Goal: Transaction & Acquisition: Purchase product/service

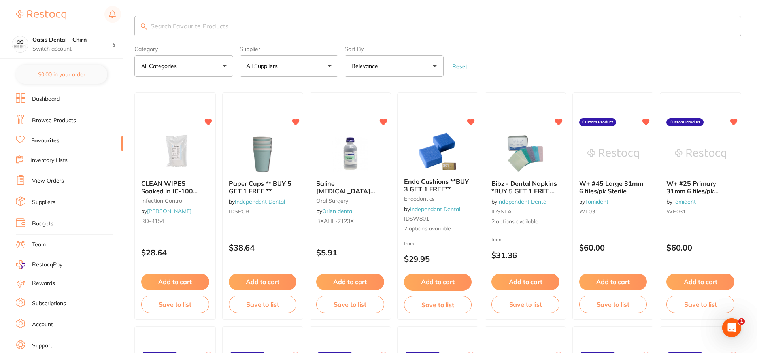
click at [221, 30] on input "search" at bounding box center [437, 26] width 607 height 21
type input "30.5 x 21"
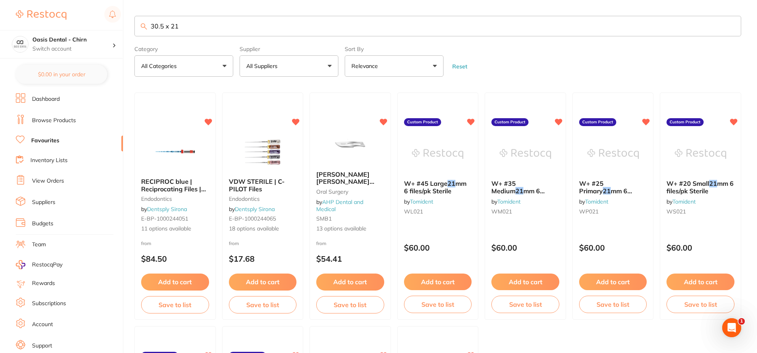
click at [62, 120] on link "Browse Products" at bounding box center [54, 121] width 44 height 8
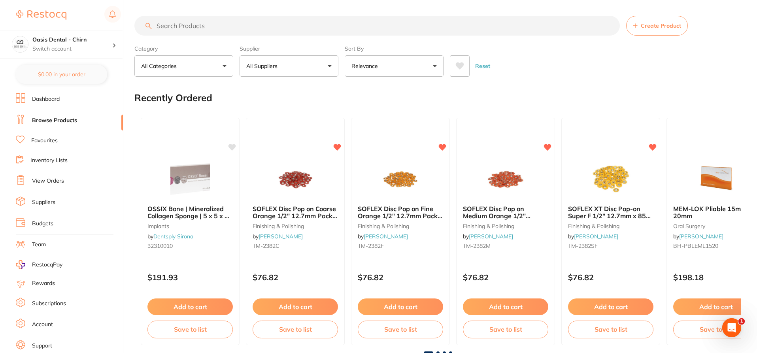
click at [214, 28] on input "search" at bounding box center [377, 26] width 486 height 20
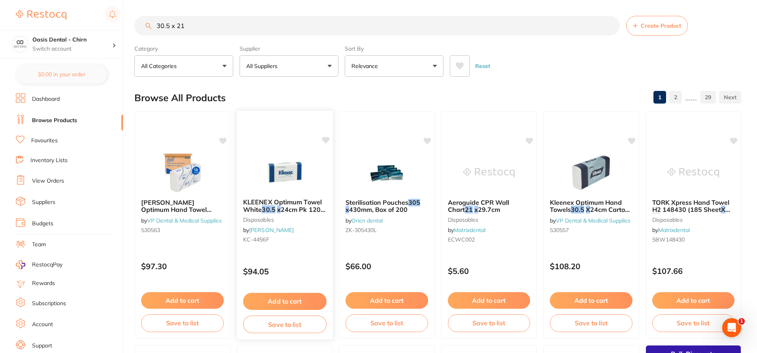
click at [278, 182] on img at bounding box center [285, 172] width 52 height 40
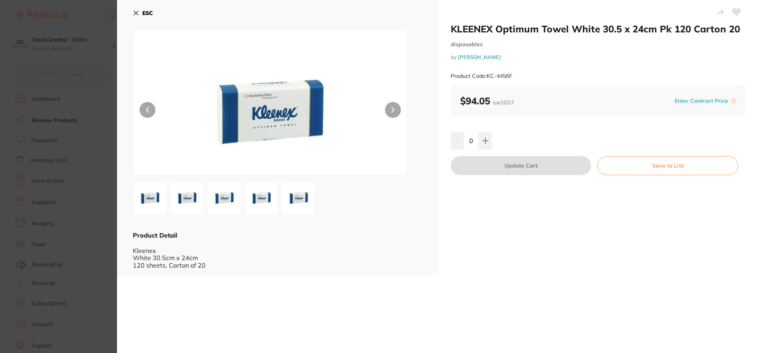
click at [138, 13] on icon at bounding box center [136, 13] width 6 height 6
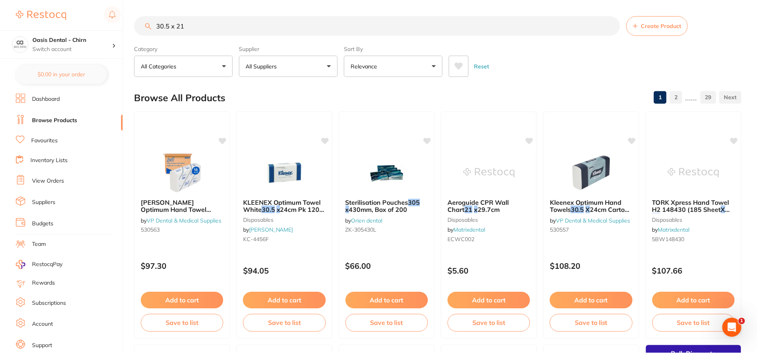
scroll to position [3, 0]
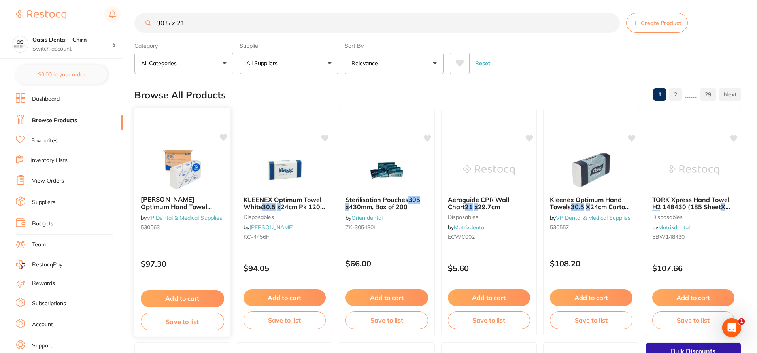
click at [188, 163] on img at bounding box center [183, 169] width 52 height 40
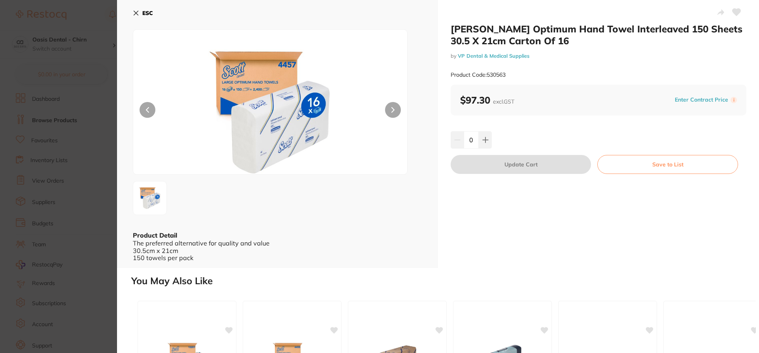
click at [136, 12] on icon at bounding box center [136, 13] width 4 height 4
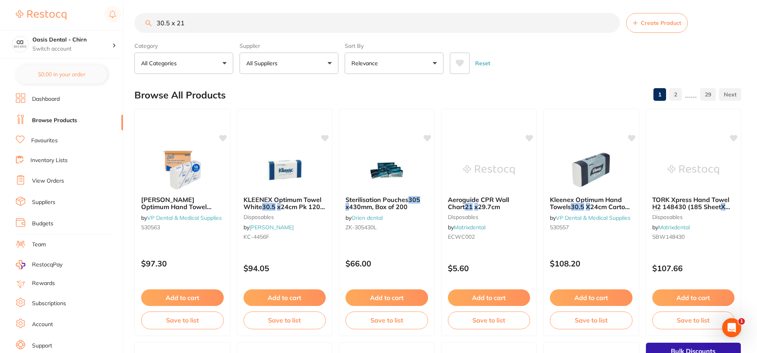
click at [198, 21] on input "30.5 x 21" at bounding box center [377, 23] width 486 height 20
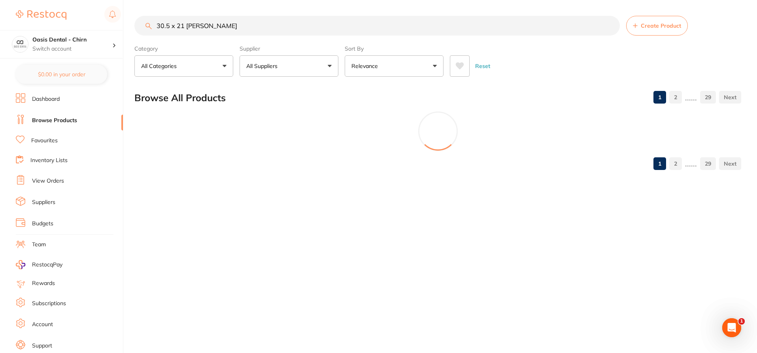
scroll to position [0, 0]
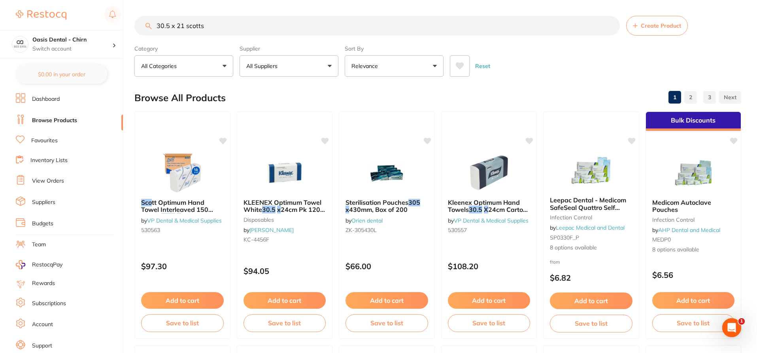
type input "30.5 x 21 scotts"
click at [706, 97] on link "2" at bounding box center [710, 97] width 13 height 16
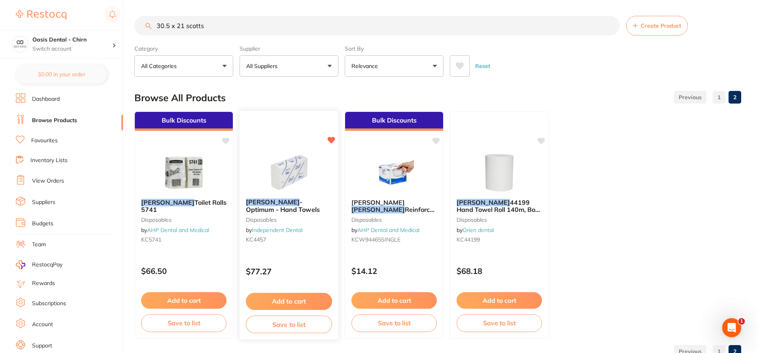
click at [279, 154] on img at bounding box center [289, 172] width 52 height 40
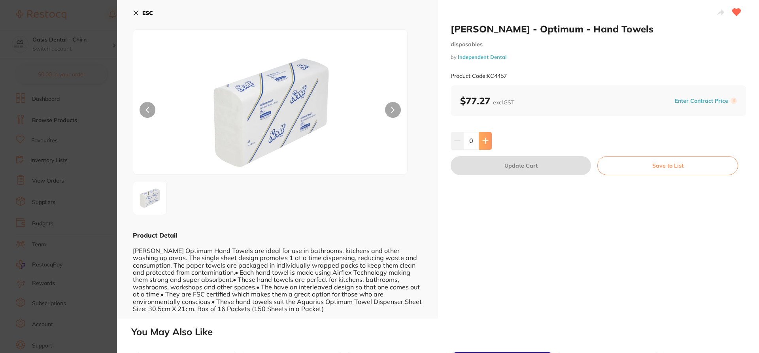
click at [484, 142] on icon at bounding box center [485, 140] width 5 height 5
type input "1"
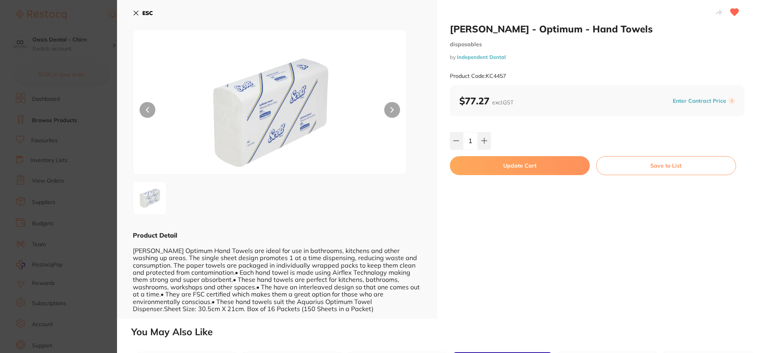
click at [498, 165] on button "Update Cart" at bounding box center [520, 165] width 140 height 19
checkbox input "false"
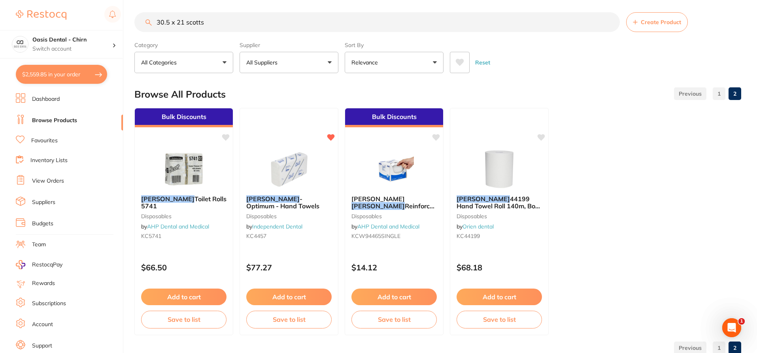
click at [210, 28] on input "30.5 x 21 scotts" at bounding box center [377, 22] width 486 height 20
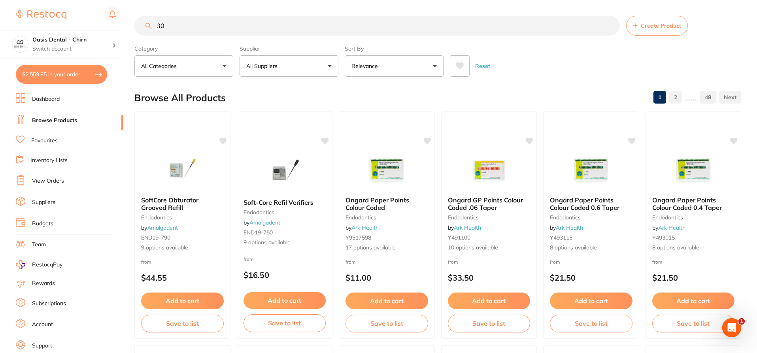
type input "3"
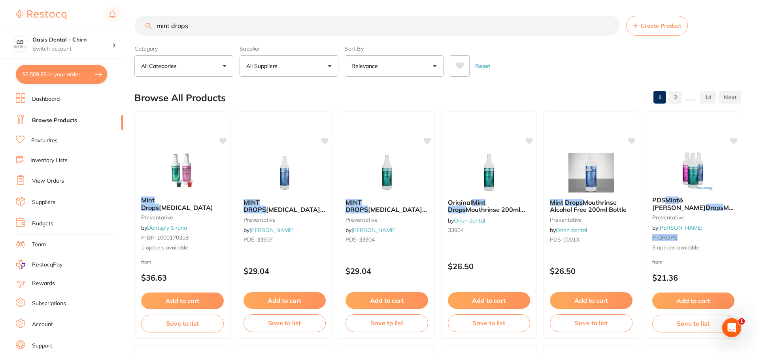
type input "mint drops"
click at [306, 64] on button "All Suppliers" at bounding box center [289, 65] width 99 height 21
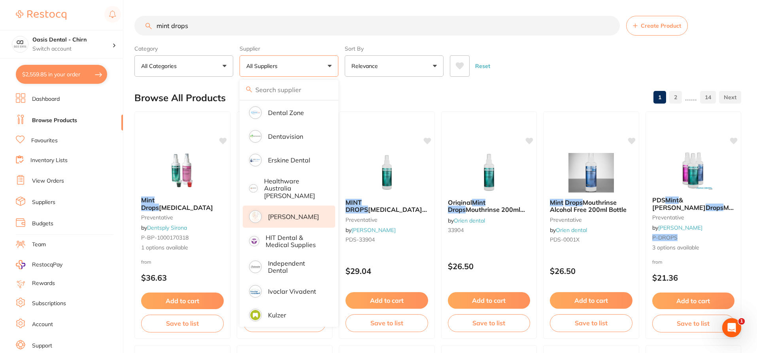
scroll to position [277, 0]
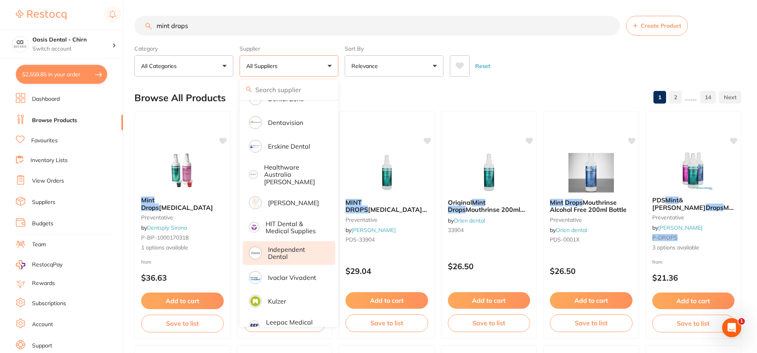
click at [290, 246] on p "Independent Dental" at bounding box center [296, 253] width 56 height 15
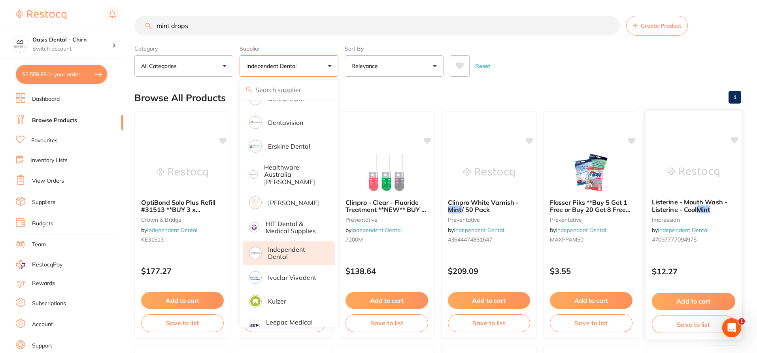
scroll to position [0, 0]
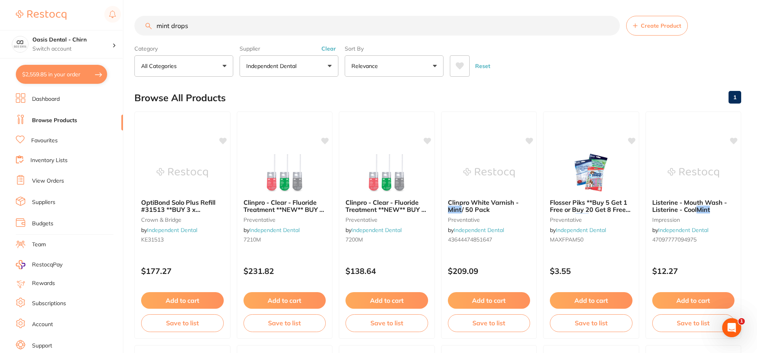
click at [197, 24] on input "mint drops" at bounding box center [377, 26] width 486 height 20
click at [278, 64] on p "Independent Dental" at bounding box center [272, 66] width 53 height 8
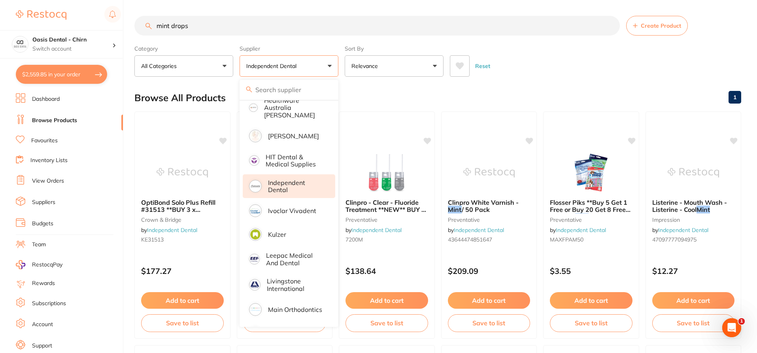
scroll to position [342, 0]
click at [301, 182] on p "Independent Dental" at bounding box center [296, 187] width 56 height 15
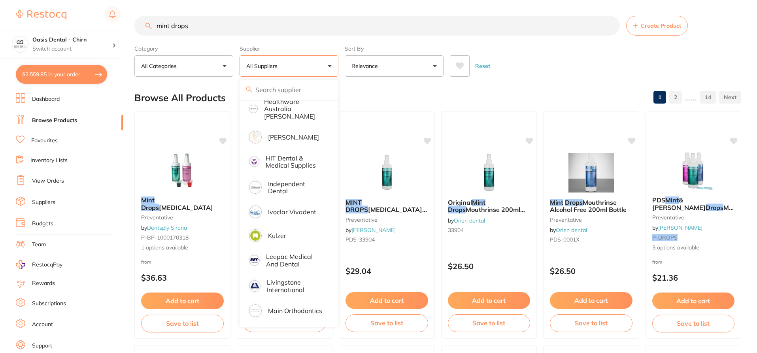
click at [200, 27] on input "mint drops" at bounding box center [377, 26] width 486 height 20
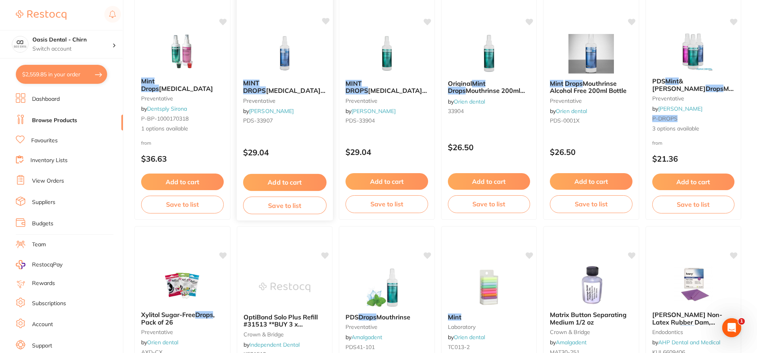
scroll to position [119, 0]
click at [284, 52] on img at bounding box center [285, 54] width 52 height 40
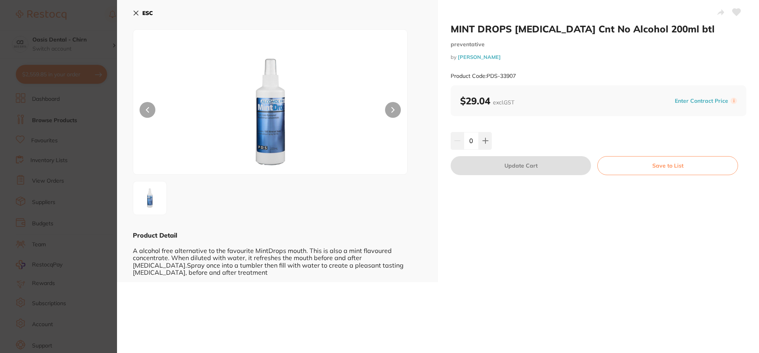
click at [136, 13] on icon at bounding box center [136, 13] width 4 height 4
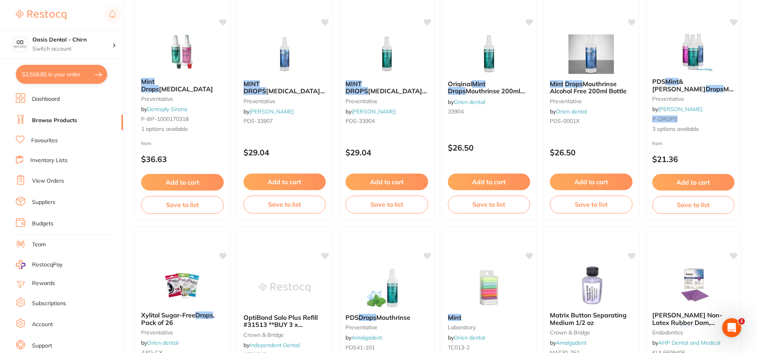
click at [55, 180] on link "View Orders" at bounding box center [48, 181] width 32 height 8
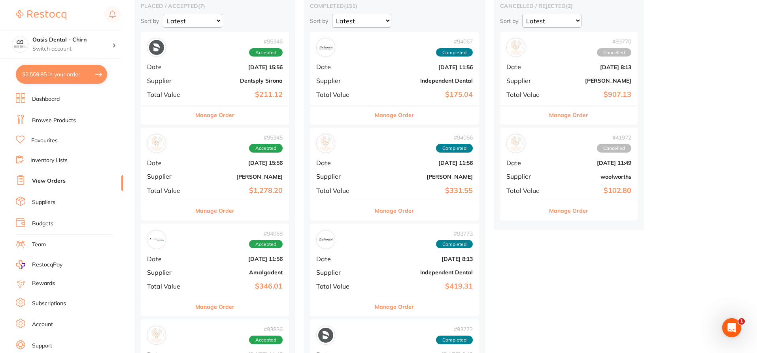
scroll to position [79, 0]
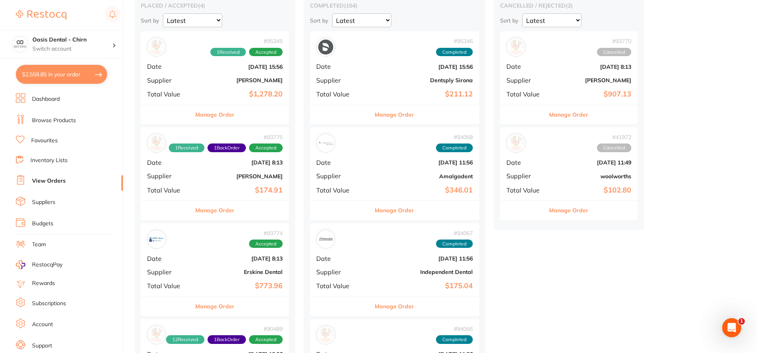
click at [247, 176] on b "[PERSON_NAME]" at bounding box center [240, 176] width 86 height 6
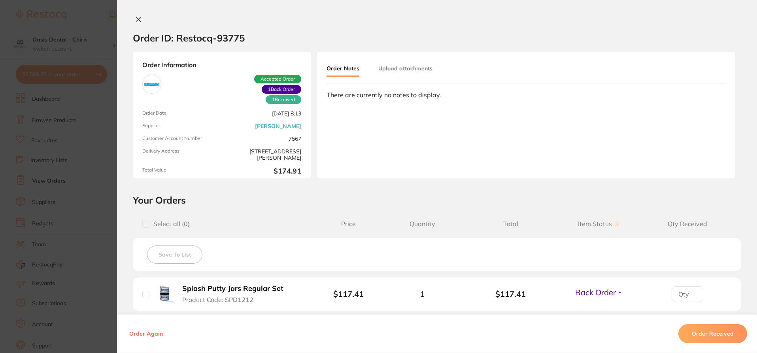
click at [136, 19] on icon at bounding box center [138, 19] width 4 height 4
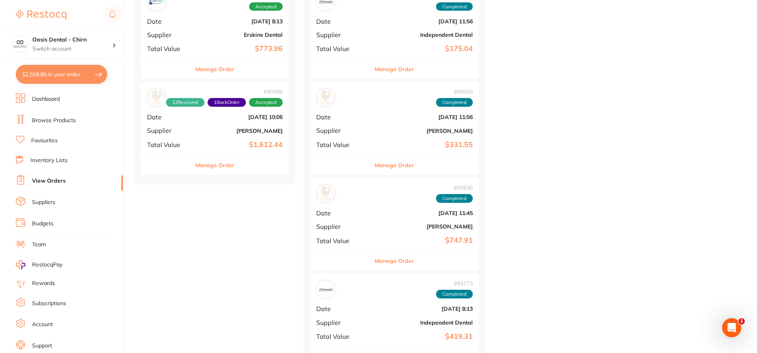
click at [249, 157] on div "Manage Order" at bounding box center [215, 164] width 148 height 19
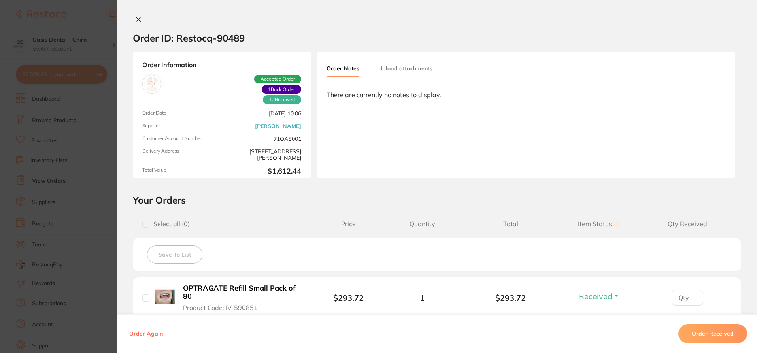
click at [136, 17] on icon at bounding box center [138, 19] width 6 height 6
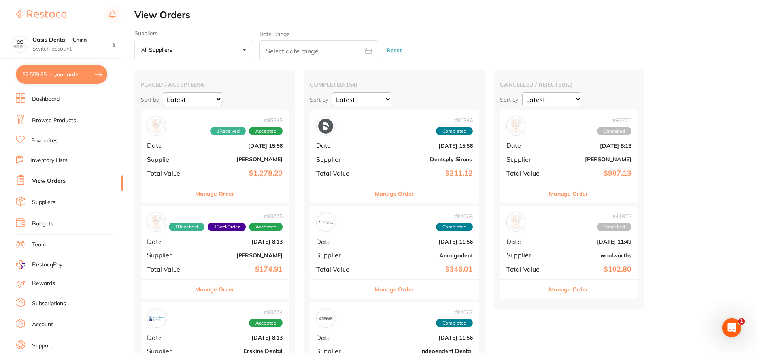
click at [239, 171] on b "$1,278.20" at bounding box center [240, 173] width 86 height 8
